Goal: Task Accomplishment & Management: Manage account settings

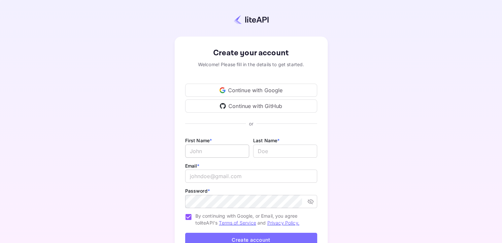
click at [227, 149] on input "Email *" at bounding box center [217, 151] width 64 height 13
click at [350, 65] on div "Create your account Welcome! Please fill in the details to get started. Continu…" at bounding box center [251, 155] width 444 height 252
click at [274, 90] on div "Continue with Google" at bounding box center [251, 90] width 132 height 13
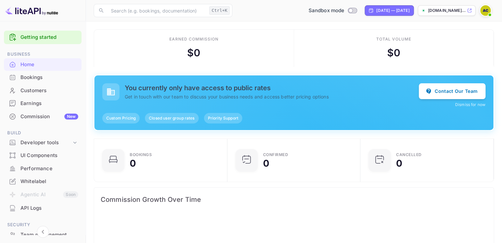
click at [115, 118] on span "Custom Pricing" at bounding box center [120, 118] width 37 height 6
click at [125, 119] on span "Custom Pricing" at bounding box center [120, 118] width 37 height 6
click at [460, 89] on button "Contact Our Team" at bounding box center [452, 91] width 67 height 16
click at [488, 13] on span at bounding box center [489, 15] width 7 height 7
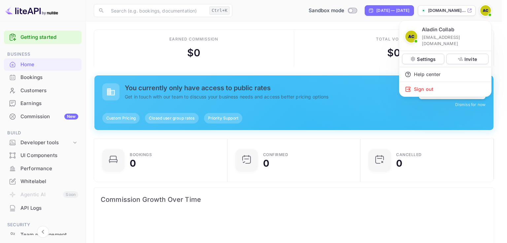
click at [485, 13] on div at bounding box center [253, 121] width 507 height 243
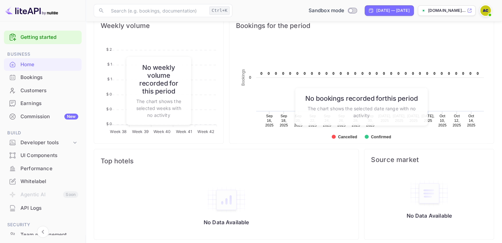
scroll to position [330, 0]
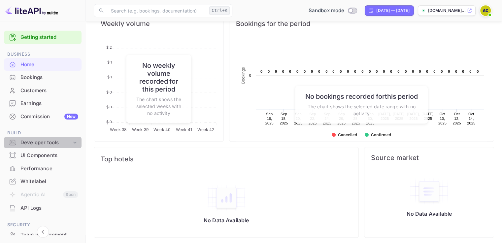
click at [47, 145] on div "Developer tools" at bounding box center [45, 143] width 51 height 8
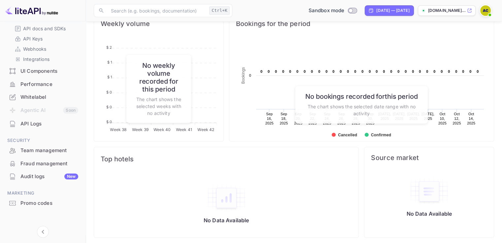
scroll to position [128, 0]
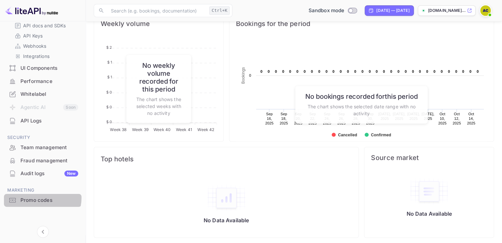
click at [40, 198] on div "Promo codes" at bounding box center [49, 201] width 58 height 8
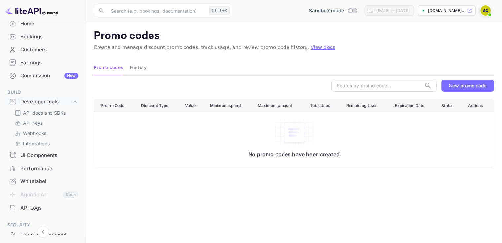
scroll to position [29, 0]
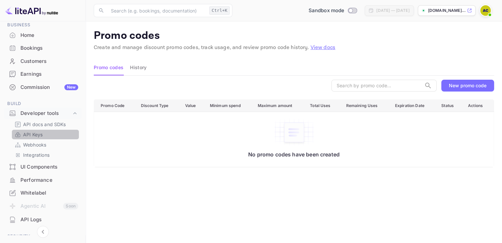
click at [47, 136] on link "API Keys" at bounding box center [46, 134] width 62 height 7
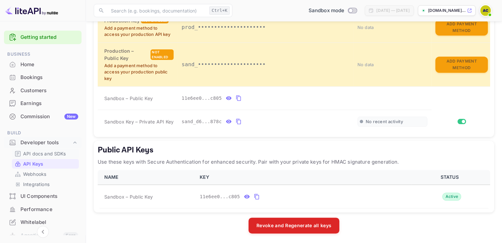
click at [44, 155] on p "API docs and SDKs" at bounding box center [44, 153] width 43 height 7
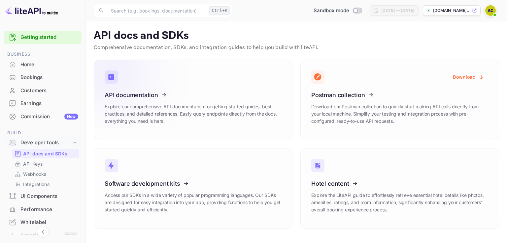
click at [149, 98] on icon at bounding box center [145, 94] width 103 height 68
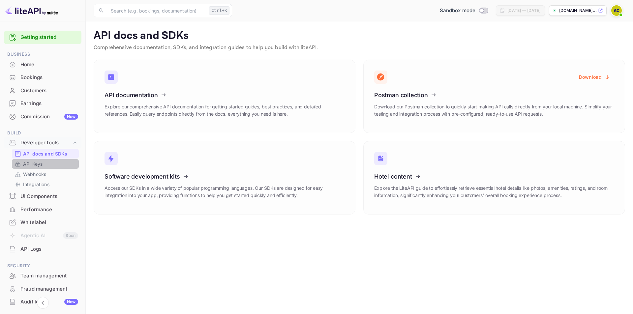
click at [50, 166] on link "API Keys" at bounding box center [46, 164] width 62 height 7
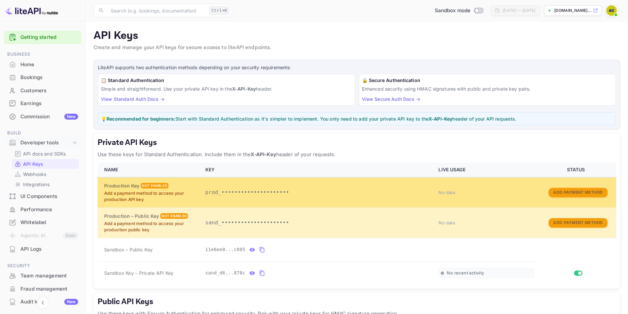
click at [213, 190] on p "prod_•••••••••••••••••••••" at bounding box center [318, 193] width 226 height 8
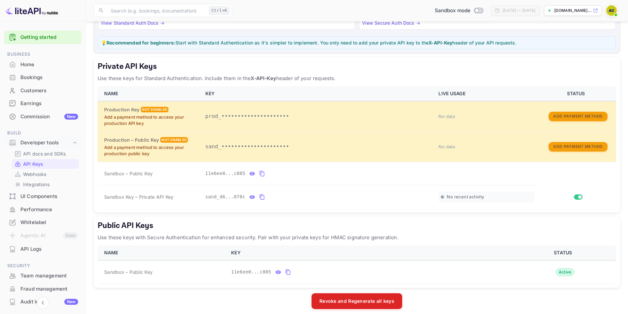
scroll to position [82, 0]
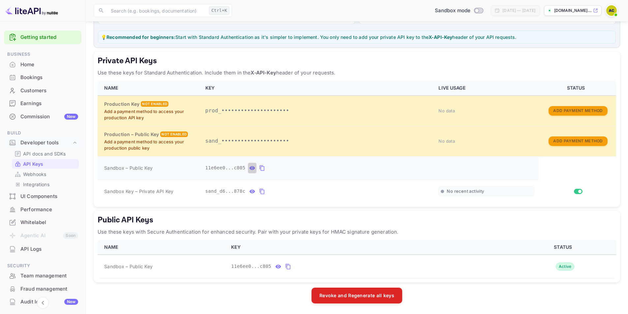
click at [249, 169] on icon "private api keys table" at bounding box center [252, 168] width 6 height 8
click at [302, 169] on div "11e6ee06-598d-413f-b33d-a190f977c805" at bounding box center [318, 168] width 226 height 11
click at [312, 168] on icon "private api keys table" at bounding box center [315, 168] width 6 height 8
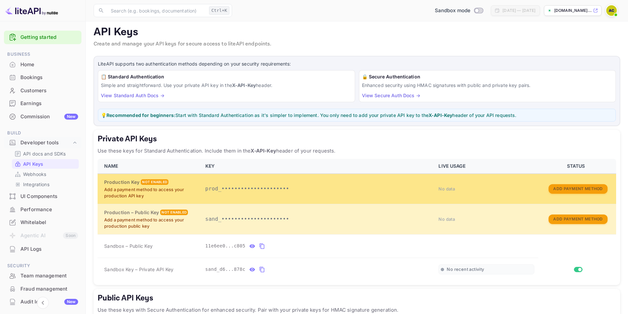
scroll to position [0, 0]
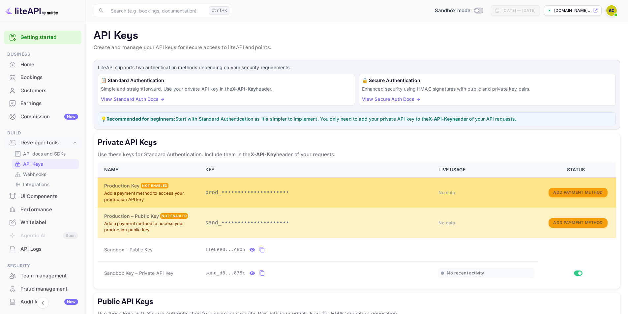
click at [148, 194] on p "Add a payment method to access your production API key" at bounding box center [150, 196] width 93 height 13
click at [501, 194] on button "Add Payment Method" at bounding box center [578, 193] width 59 height 10
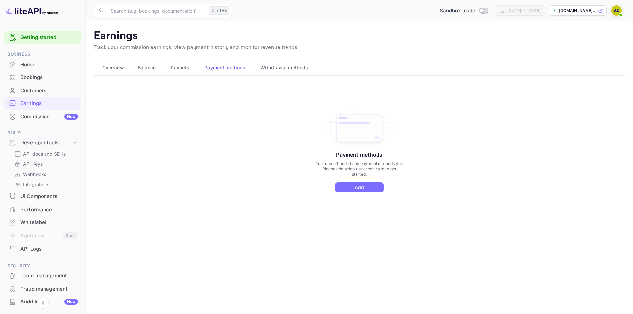
click at [167, 69] on button "Payouts" at bounding box center [180, 68] width 34 height 16
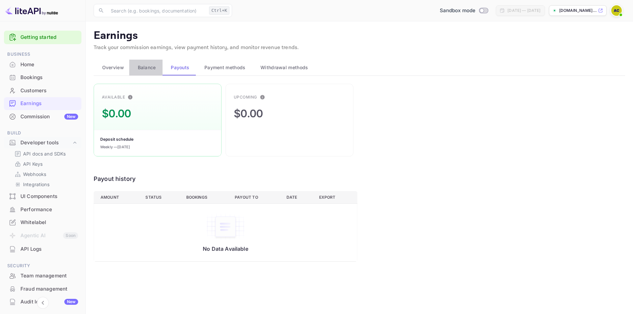
click at [139, 67] on span "Balance" at bounding box center [147, 68] width 18 height 8
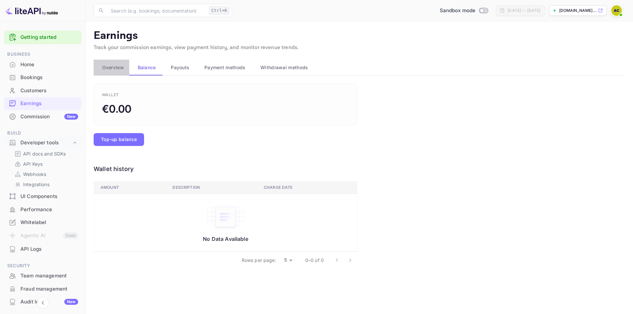
click at [114, 69] on span "Overview" at bounding box center [113, 68] width 22 height 8
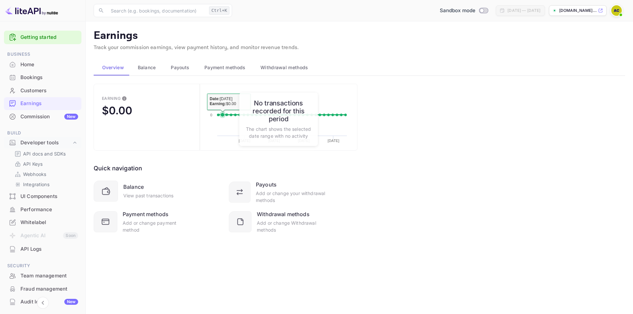
click at [223, 108] on rect at bounding box center [279, 119] width 144 height 57
drag, startPoint x: 276, startPoint y: 133, endPoint x: 282, endPoint y: 111, distance: 23.2
click at [276, 133] on p "The chart shows the selected date range with no activity" at bounding box center [278, 133] width 65 height 14
click at [286, 99] on h6 "No transactions recorded for this period" at bounding box center [278, 111] width 65 height 24
click at [221, 114] on icon at bounding box center [223, 115] width 4 height 4
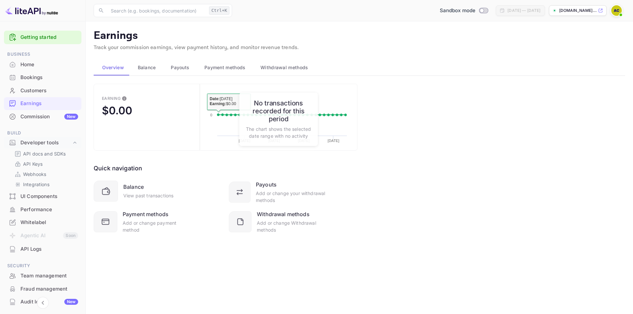
drag, startPoint x: 274, startPoint y: 108, endPoint x: 142, endPoint y: 190, distance: 154.9
click at [274, 108] on h6 "No transactions recorded for this period" at bounding box center [278, 111] width 65 height 24
click at [139, 71] on span "Balance" at bounding box center [147, 68] width 18 height 8
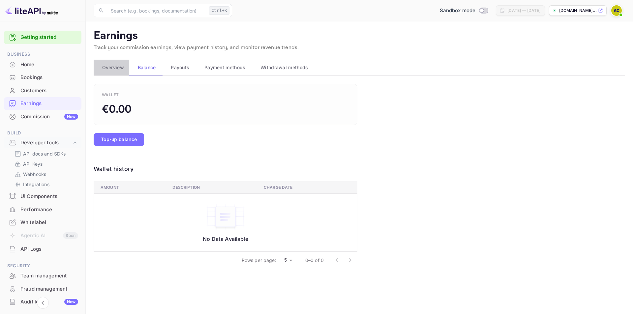
click at [117, 73] on button "Overview" at bounding box center [112, 68] width 36 height 16
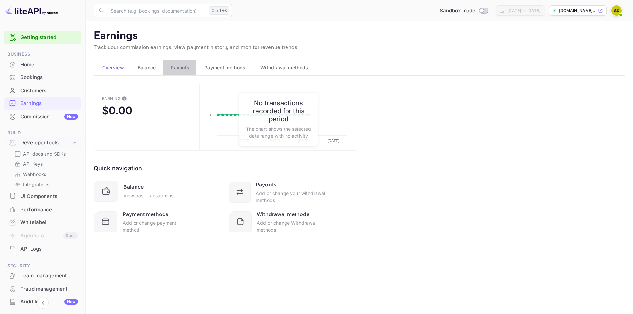
click at [185, 69] on span "Payouts" at bounding box center [180, 68] width 18 height 8
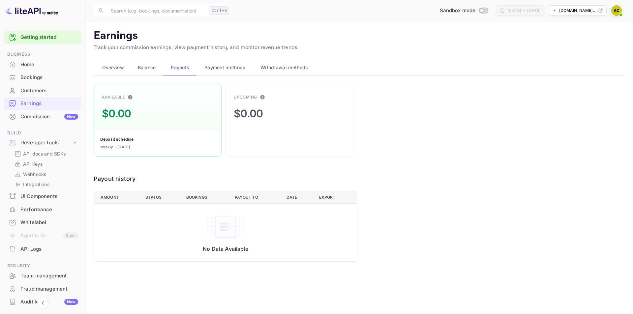
click at [221, 70] on span "Payment methods" at bounding box center [224, 68] width 41 height 8
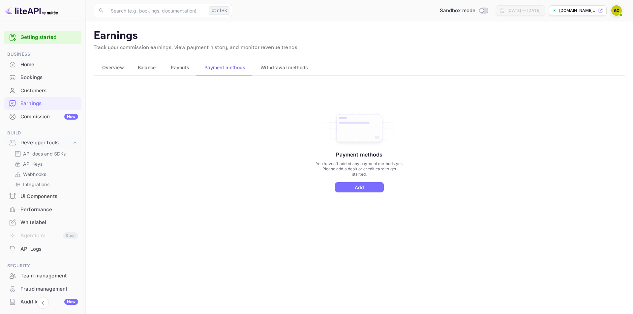
click at [287, 67] on span "Withdrawal methods" at bounding box center [284, 68] width 47 height 8
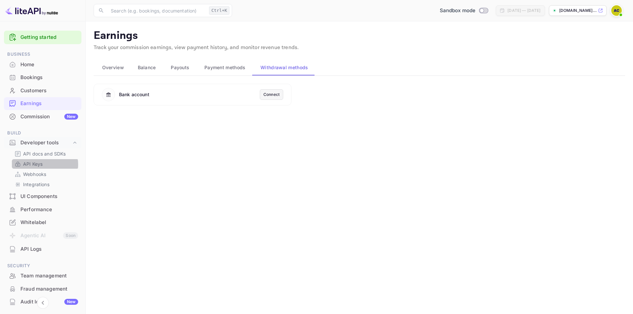
click at [42, 165] on p "API Keys" at bounding box center [32, 164] width 19 height 7
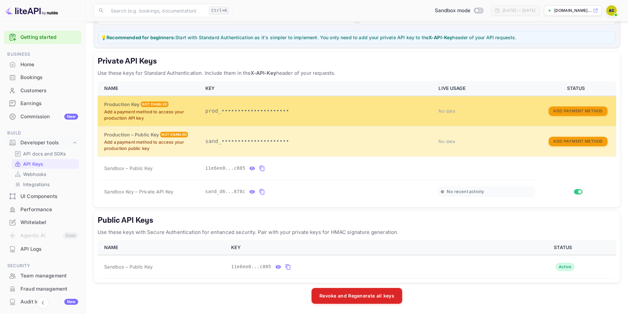
scroll to position [82, 0]
